Goal: Find specific page/section: Find specific page/section

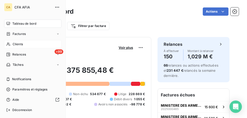
click at [22, 45] on span "Clients" at bounding box center [18, 44] width 10 height 5
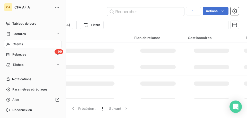
click at [23, 45] on div "Clients" at bounding box center [32, 44] width 57 height 8
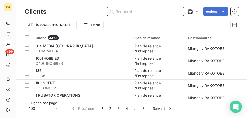
click at [137, 13] on input "text" at bounding box center [145, 11] width 77 height 8
click at [138, 12] on input "text" at bounding box center [145, 11] width 77 height 8
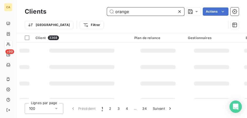
type input "orange"
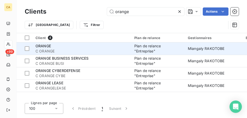
click at [84, 47] on div "ORANGE" at bounding box center [82, 46] width 93 height 5
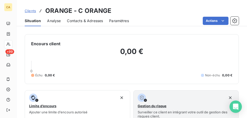
scroll to position [47, 0]
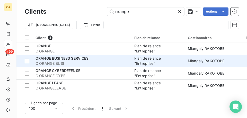
click at [63, 59] on span "ORANGE BUSINESS SERVICES" at bounding box center [62, 58] width 53 height 4
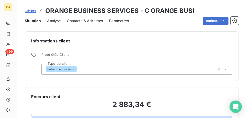
click at [63, 59] on span "Propriétés Client" at bounding box center [136, 56] width 191 height 7
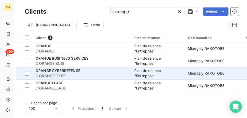
click at [60, 71] on span "ORANGE CYBERDEFENSE" at bounding box center [58, 71] width 45 height 4
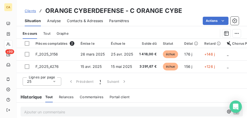
scroll to position [227, 0]
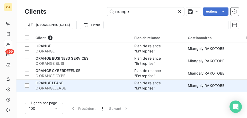
click at [56, 84] on span "ORANGE LEASE" at bounding box center [50, 83] width 28 height 4
